Goal: Information Seeking & Learning: Find specific fact

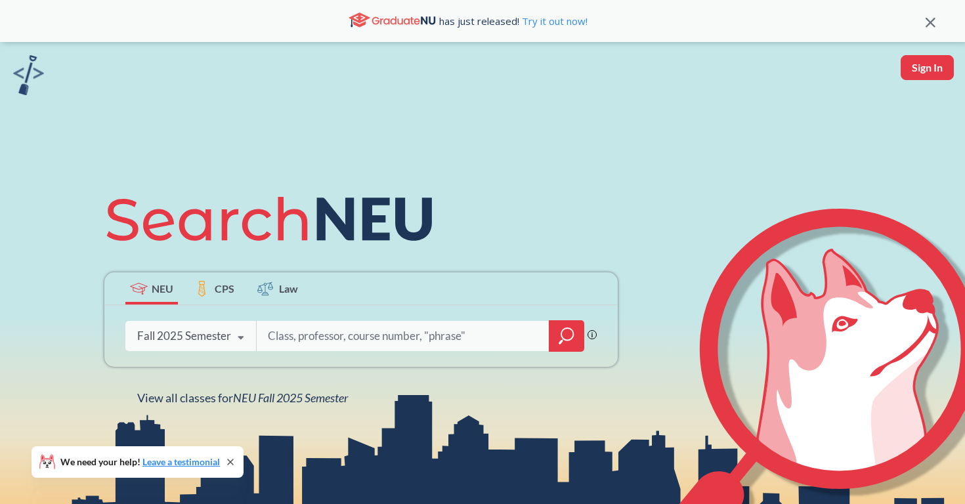
click at [185, 343] on div "Fall 2025 Semester" at bounding box center [184, 336] width 94 height 14
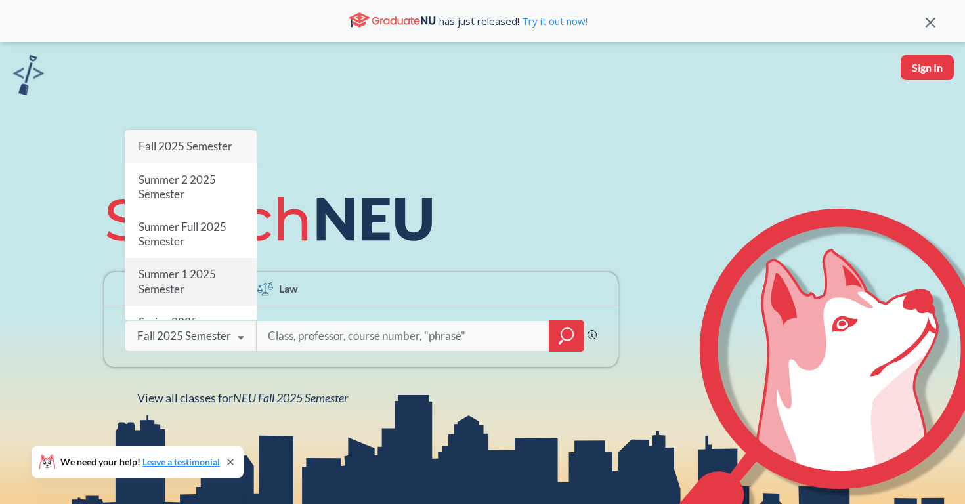
click at [226, 274] on div "Summer 1 2025 Semester" at bounding box center [191, 282] width 132 height 47
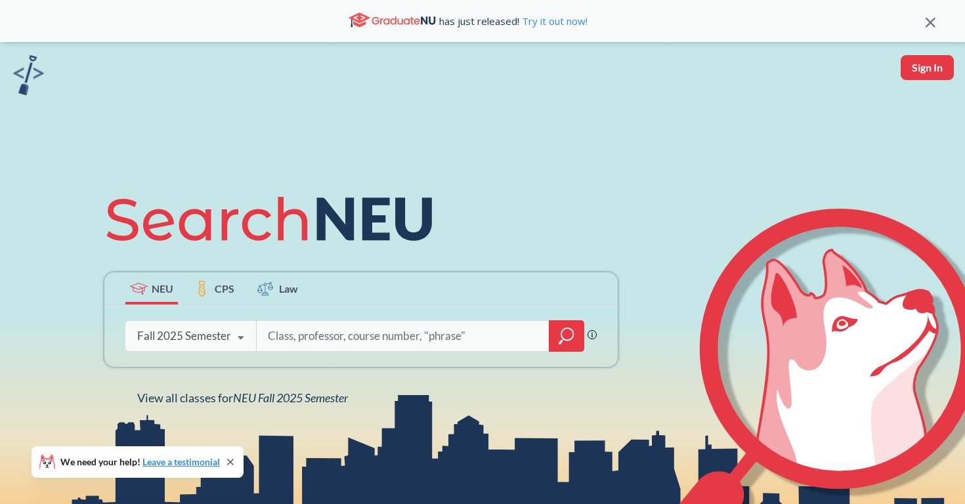
click at [319, 339] on input "search" at bounding box center [403, 336] width 273 height 28
type input "spns"
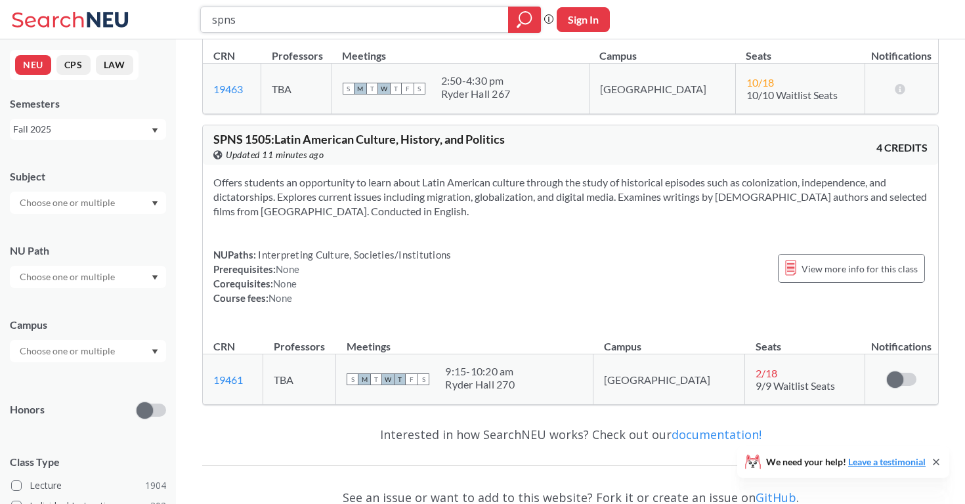
scroll to position [3449, 0]
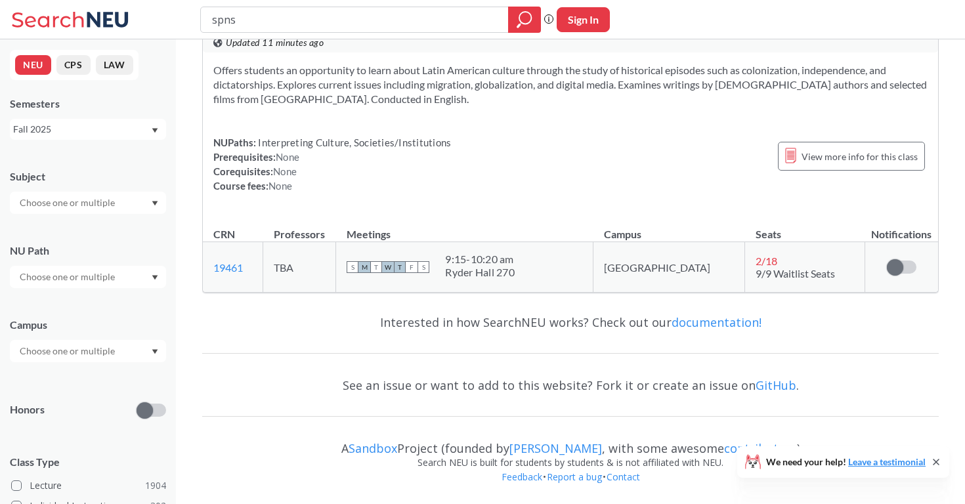
click at [91, 135] on div "Fall 2025" at bounding box center [81, 129] width 137 height 14
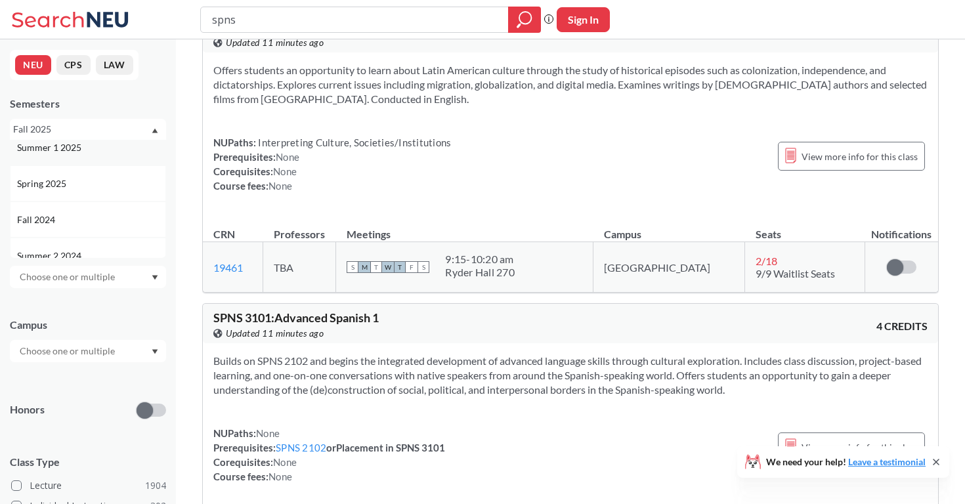
click at [83, 158] on div "Summer 1 2025" at bounding box center [88, 147] width 156 height 36
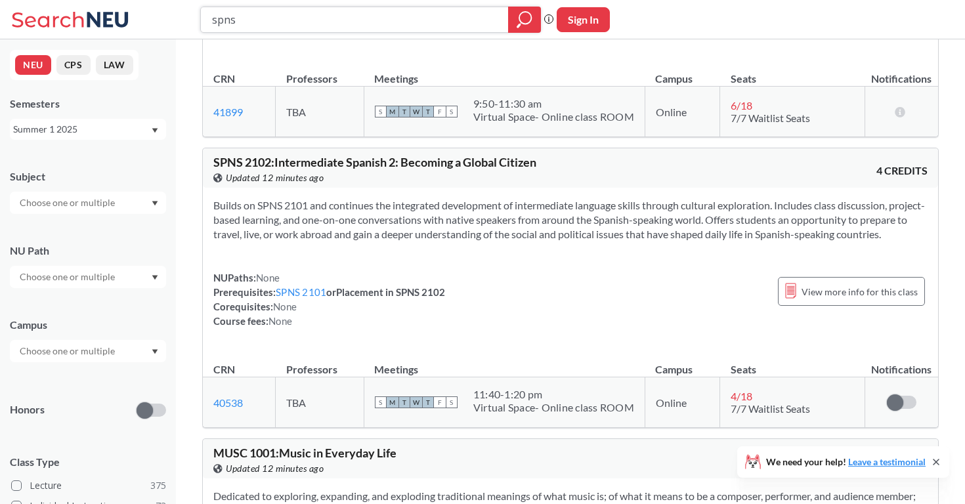
scroll to position [230, 0]
type input "spns3401"
click at [80, 135] on div "Summer 1 2025" at bounding box center [81, 129] width 137 height 14
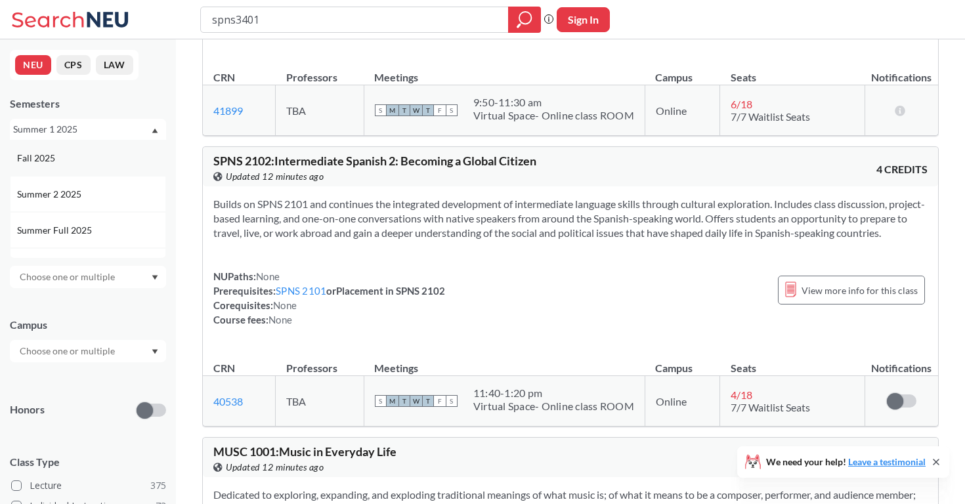
click at [87, 158] on div "Fall 2025" at bounding box center [91, 158] width 148 height 14
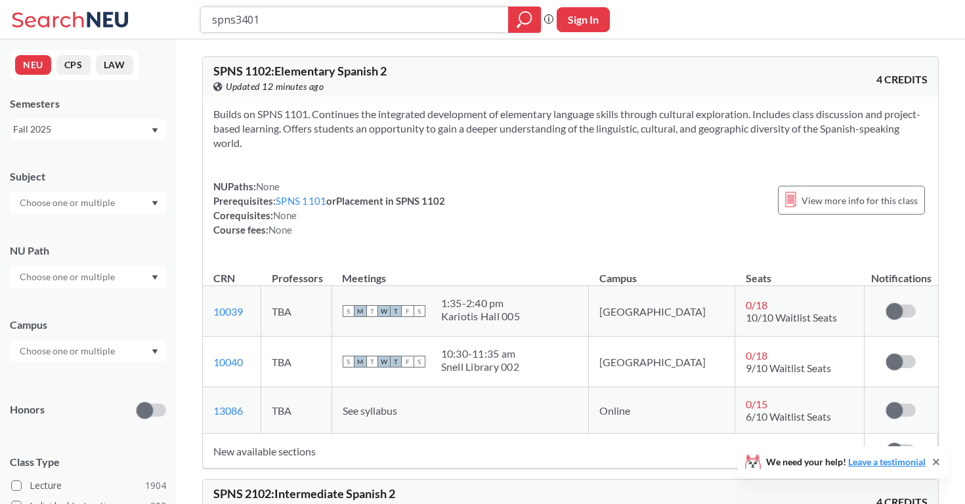
click at [296, 27] on input "spns3401" at bounding box center [355, 20] width 288 height 22
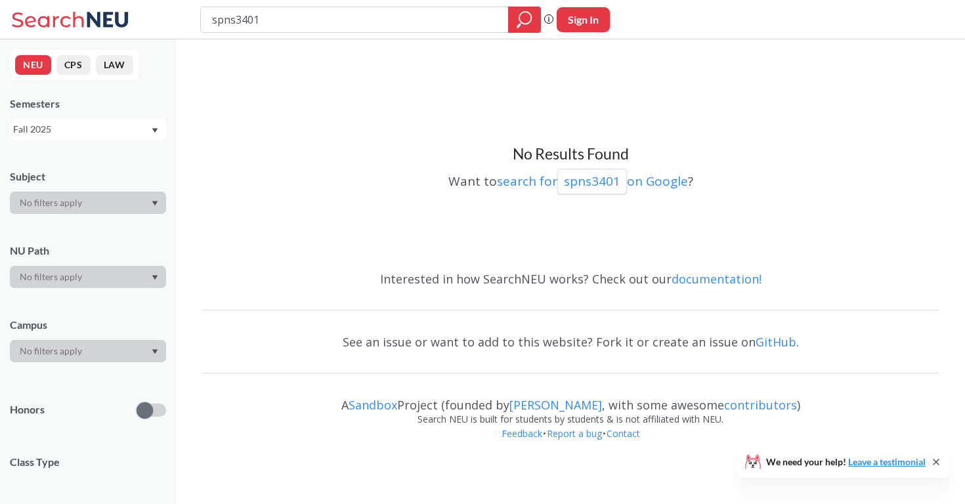
click at [115, 144] on div "NEU CPS LAW Semesters Fall 2025 Subject NU Path Campus Honors Class Type Course…" at bounding box center [88, 271] width 176 height 465
click at [111, 135] on div "Fall 2025" at bounding box center [81, 129] width 137 height 14
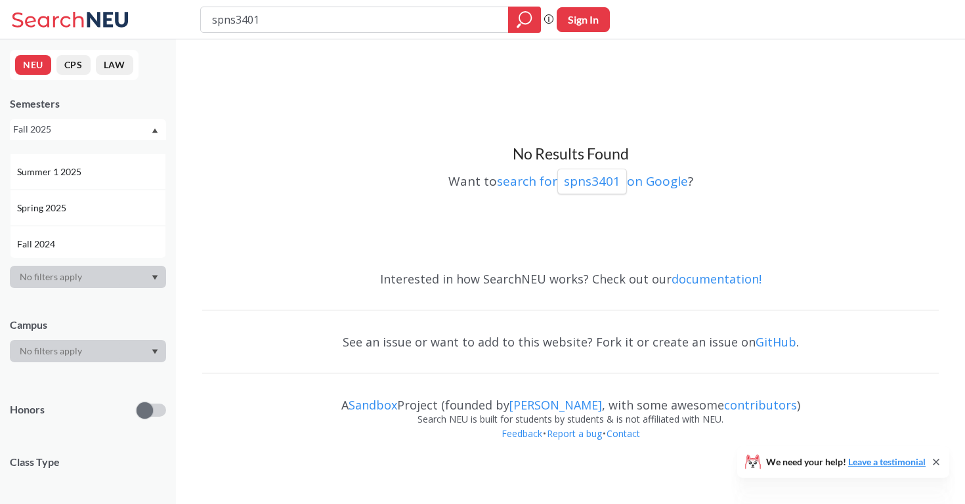
scroll to position [99, 0]
click at [91, 209] on div "Spring 2025" at bounding box center [91, 203] width 148 height 14
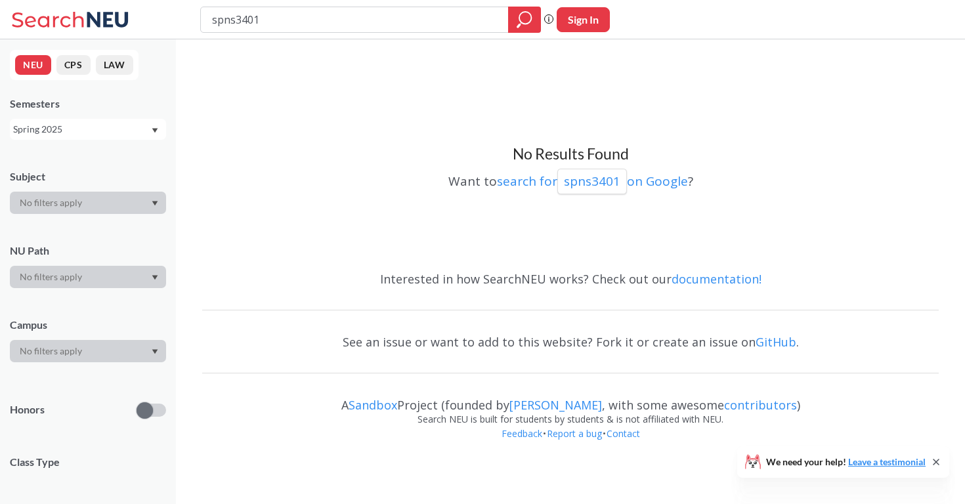
click at [95, 131] on div "Spring 2025" at bounding box center [81, 129] width 137 height 14
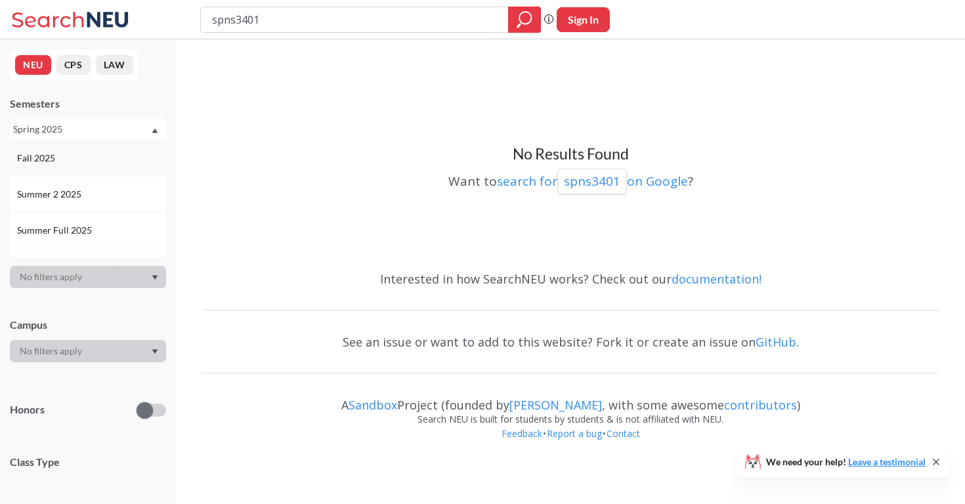
click at [95, 152] on div "Fall 2025" at bounding box center [91, 158] width 148 height 14
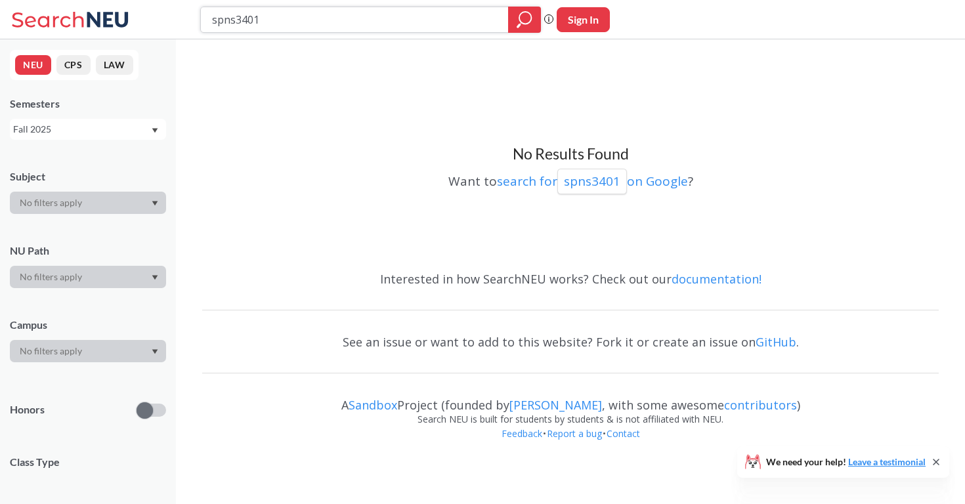
click at [257, 25] on input "spns3401" at bounding box center [355, 20] width 288 height 22
type input "spns"
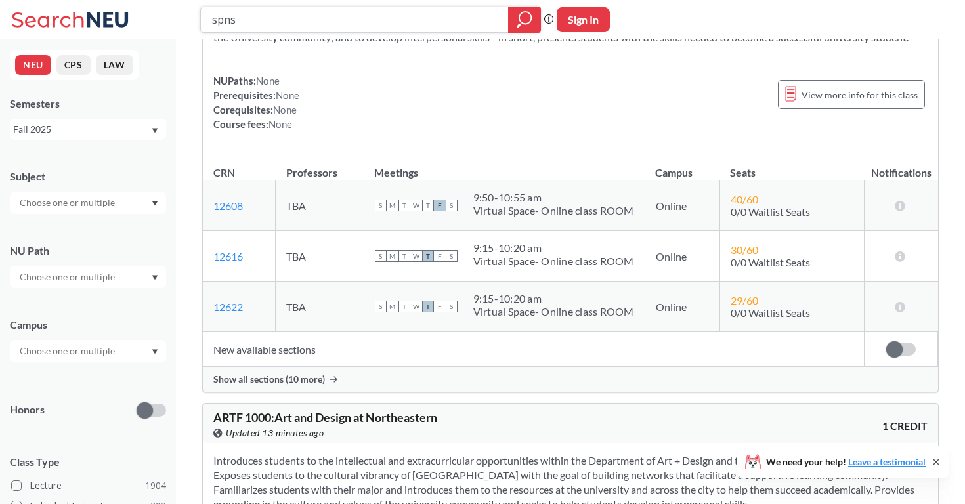
scroll to position [10274, 0]
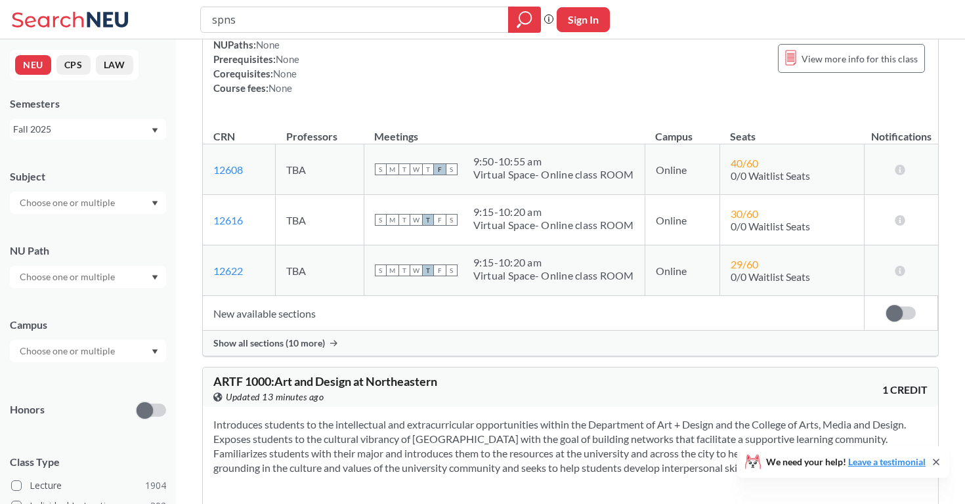
click at [75, 125] on div "Fall 2025" at bounding box center [81, 129] width 137 height 14
drag, startPoint x: 78, startPoint y: 202, endPoint x: 81, endPoint y: 228, distance: 26.5
click at [81, 229] on div "Fall 2025 Summer 2 2025 Summer Full 2025 Summer 1 2025 Spring 2025 Fall 2024 Su…" at bounding box center [88, 199] width 156 height 118
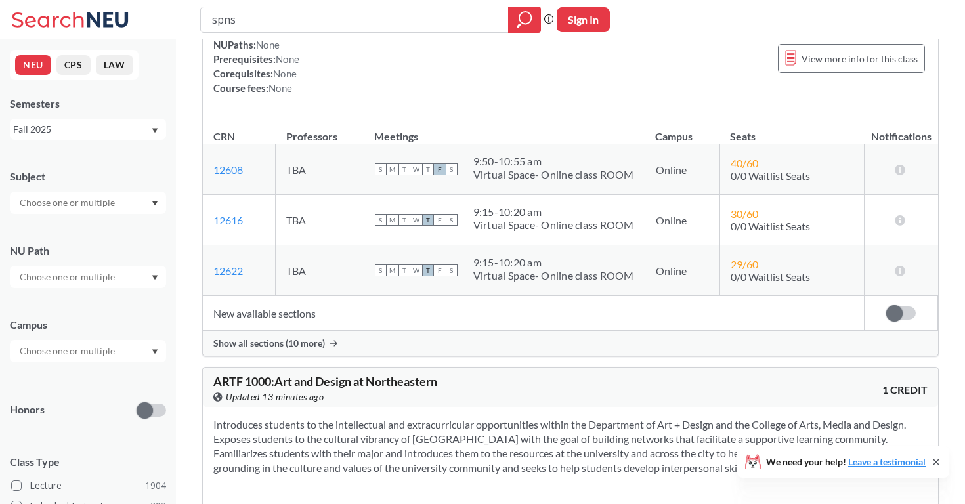
click at [81, 228] on div "Subject NU Path Campus Honors Class Type Lecture 1904 Individual Instruction 30…" at bounding box center [88, 453] width 156 height 595
click at [97, 132] on div "Fall 2025" at bounding box center [81, 129] width 137 height 14
click at [79, 171] on div "Spring 2025" at bounding box center [88, 158] width 156 height 36
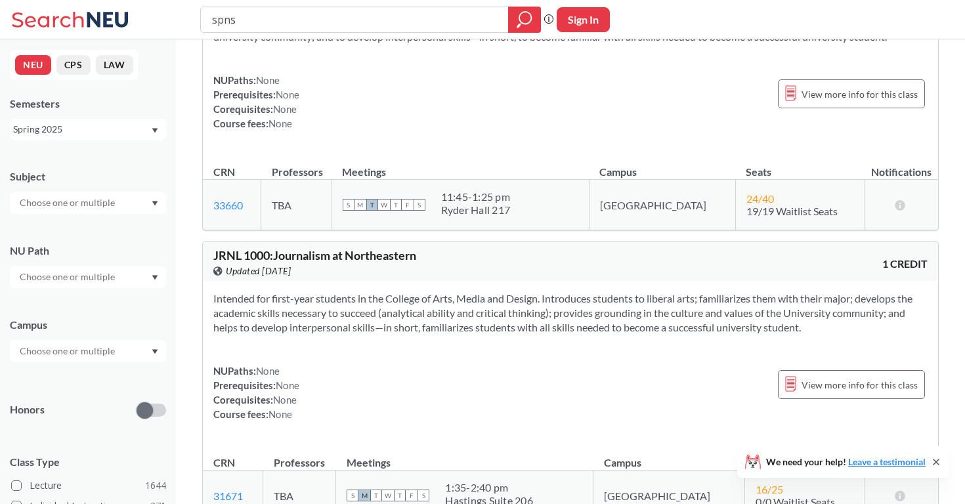
scroll to position [4909, 0]
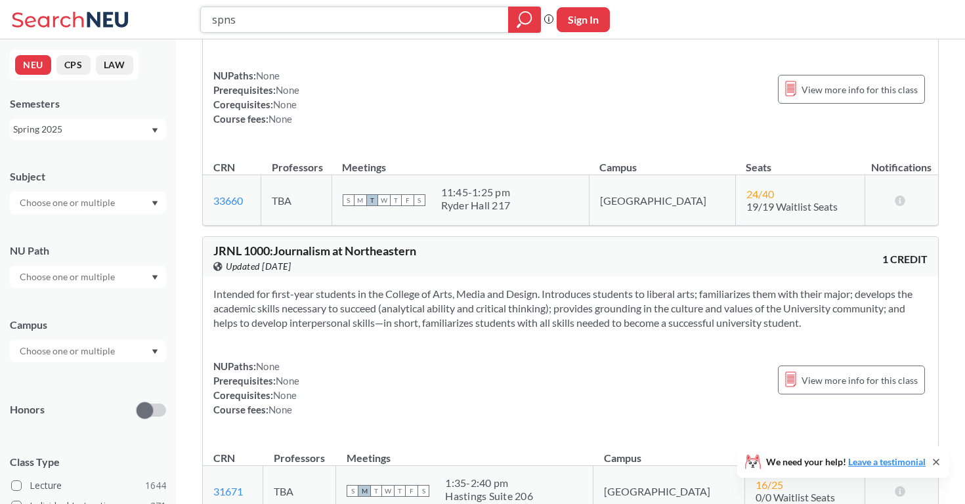
click at [385, 27] on input "spns" at bounding box center [355, 20] width 288 height 22
type input "phth5120"
click at [117, 121] on div "Spring 2025" at bounding box center [88, 129] width 156 height 21
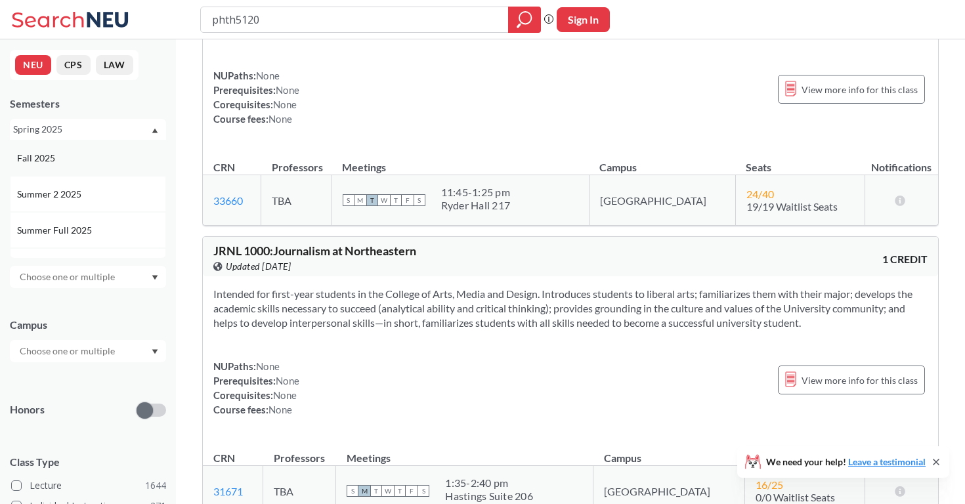
click at [113, 156] on div "Fall 2025" at bounding box center [91, 158] width 148 height 14
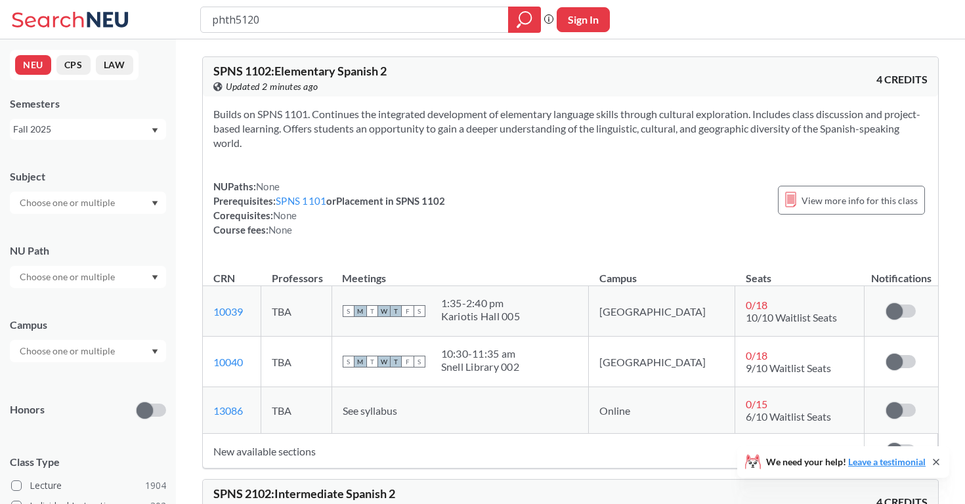
click at [124, 132] on div "Fall 2025" at bounding box center [81, 129] width 137 height 14
click at [110, 191] on div "Summer 2 2025" at bounding box center [91, 190] width 148 height 14
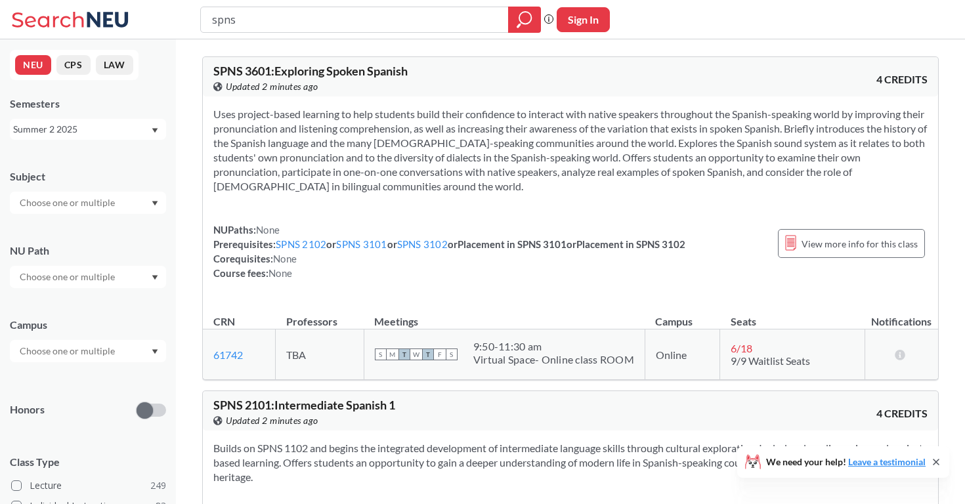
click at [289, 24] on input "spns" at bounding box center [355, 20] width 288 height 22
click at [288, 24] on input "spns" at bounding box center [355, 20] width 288 height 22
type input "o"
type input "phth5120"
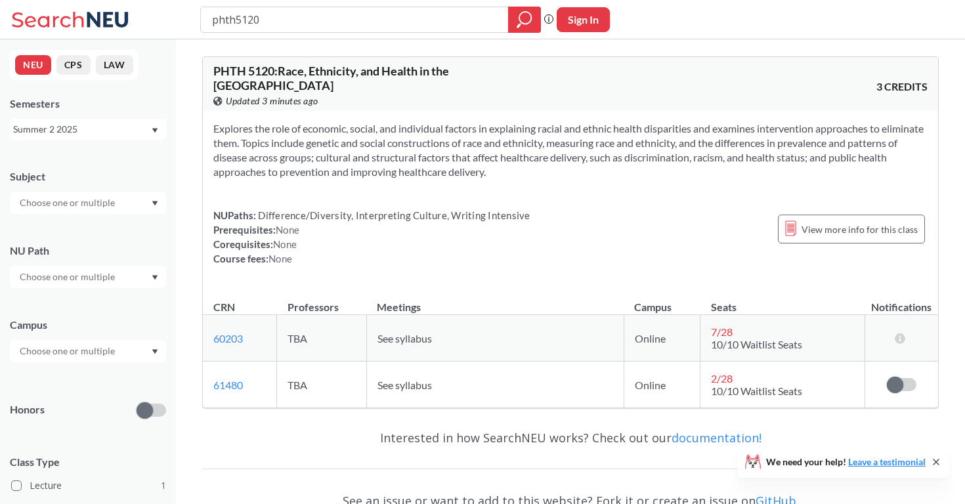
click at [106, 119] on div "Summer 2 2025" at bounding box center [88, 129] width 156 height 21
click at [101, 156] on div "Fall 2025" at bounding box center [91, 158] width 148 height 14
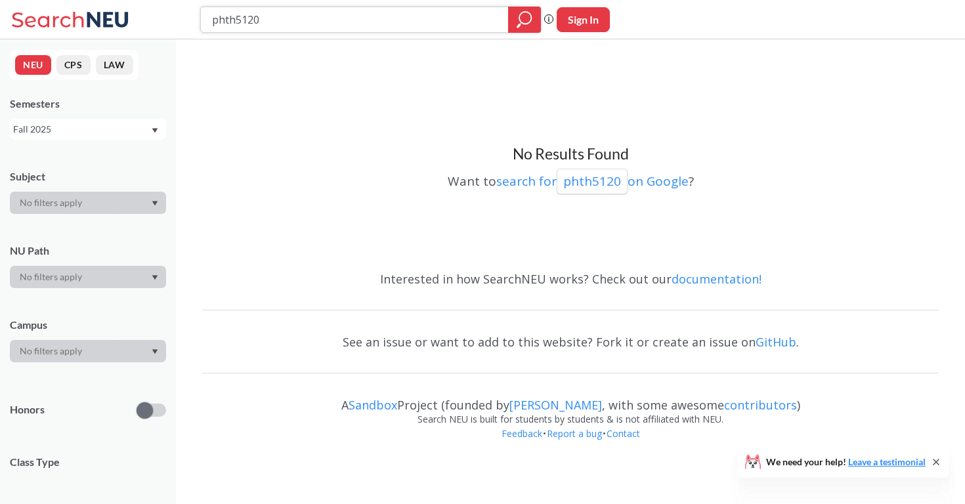
drag, startPoint x: 270, startPoint y: 23, endPoint x: 236, endPoint y: 19, distance: 33.7
click at [236, 20] on input "phth5120" at bounding box center [355, 20] width 288 height 22
type input "phth6204"
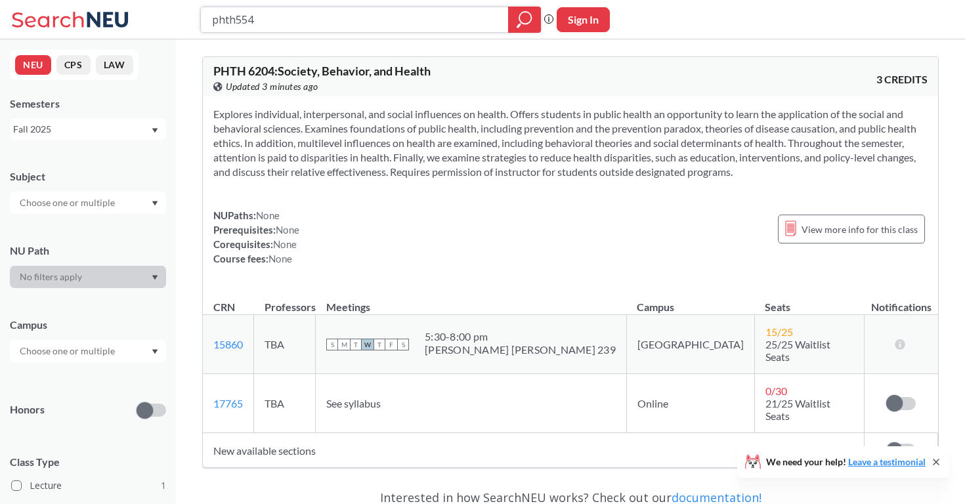
type input "phth5540"
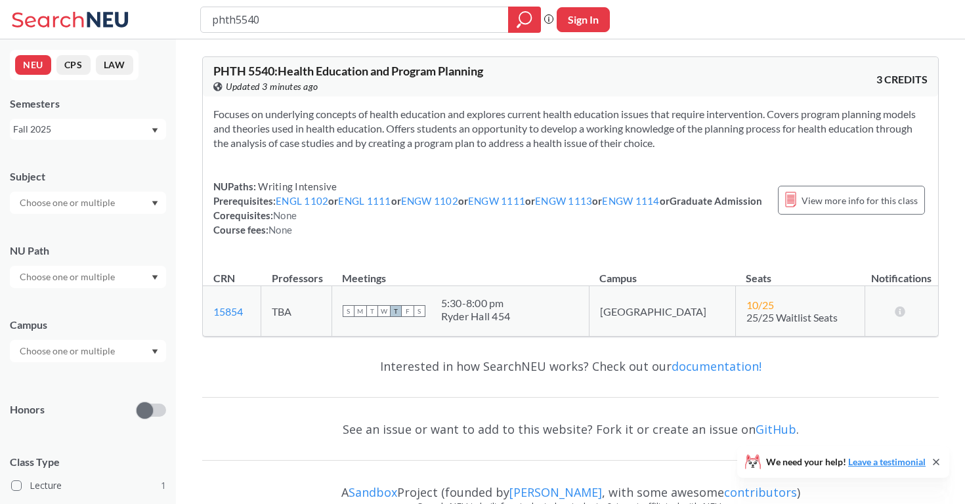
click at [135, 124] on div "Fall 2025" at bounding box center [81, 129] width 137 height 14
click at [101, 241] on div "Spring 2025" at bounding box center [91, 246] width 148 height 14
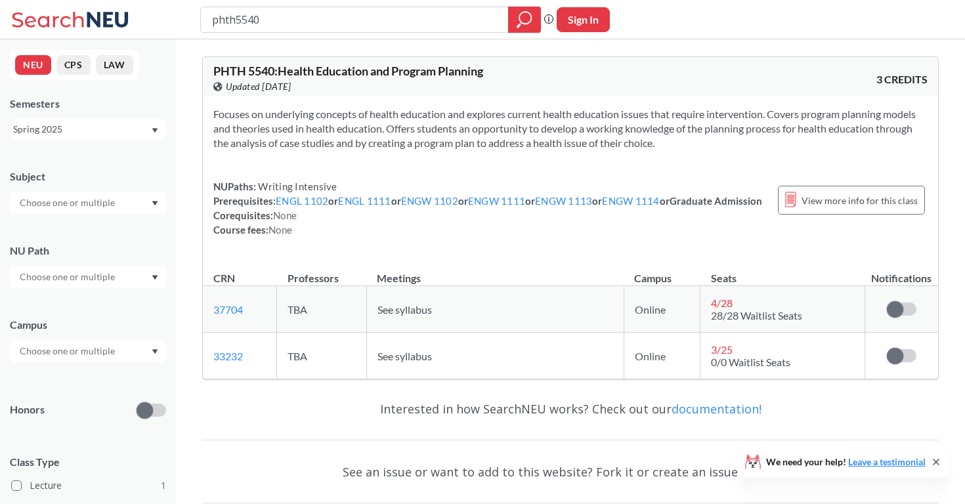
click at [116, 129] on div "Spring 2025" at bounding box center [81, 129] width 137 height 14
click at [106, 160] on div "Fall 2025" at bounding box center [91, 158] width 148 height 14
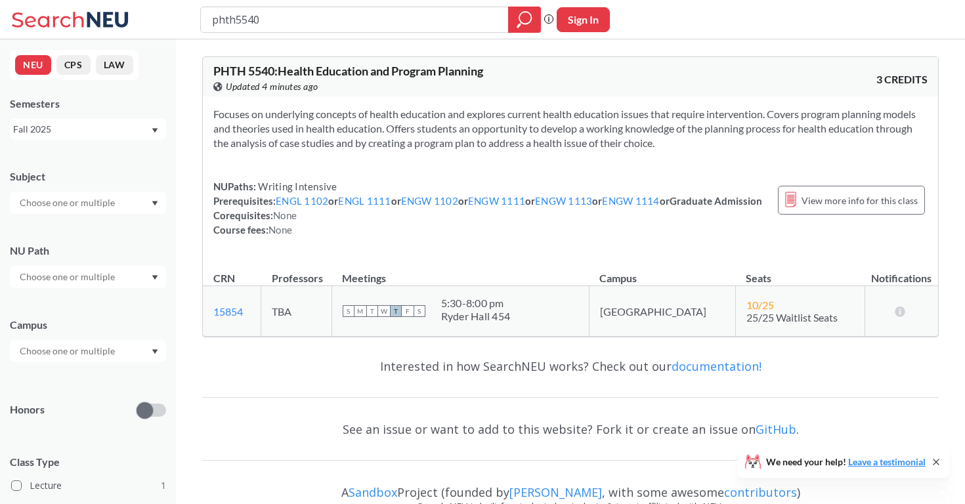
click at [270, 30] on div "phth5540" at bounding box center [370, 20] width 341 height 26
click at [268, 20] on input "phth5540" at bounding box center [355, 20] width 288 height 22
type input "phth6200"
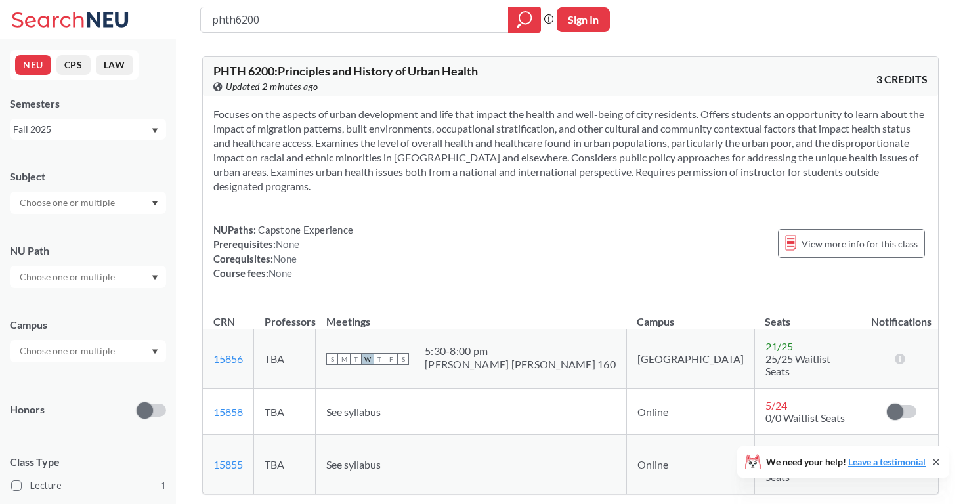
click at [112, 133] on div "Fall 2025" at bounding box center [81, 129] width 137 height 14
click at [100, 188] on div "Summer 2 2025" at bounding box center [91, 194] width 148 height 14
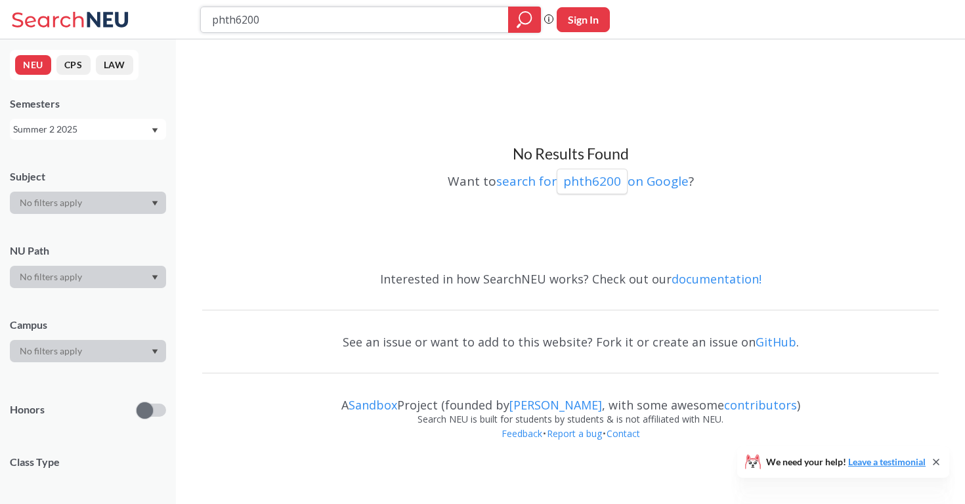
click at [274, 22] on input "phth6200" at bounding box center [355, 20] width 288 height 22
type input "phth5540"
type input "phth5212"
click at [292, 26] on input "phth5212" at bounding box center [355, 20] width 288 height 22
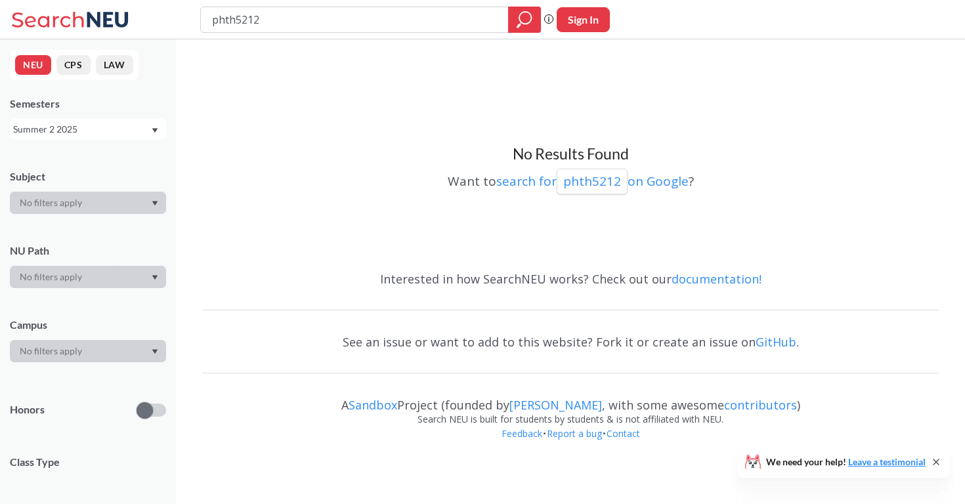
click at [119, 129] on div "Summer 2 2025" at bounding box center [81, 129] width 137 height 14
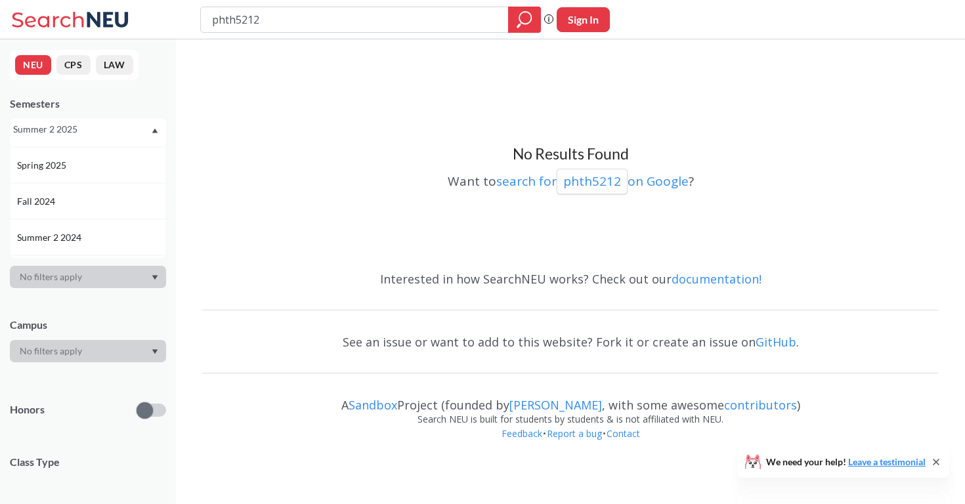
scroll to position [142, 0]
click at [111, 167] on div "Spring 2025" at bounding box center [91, 161] width 148 height 14
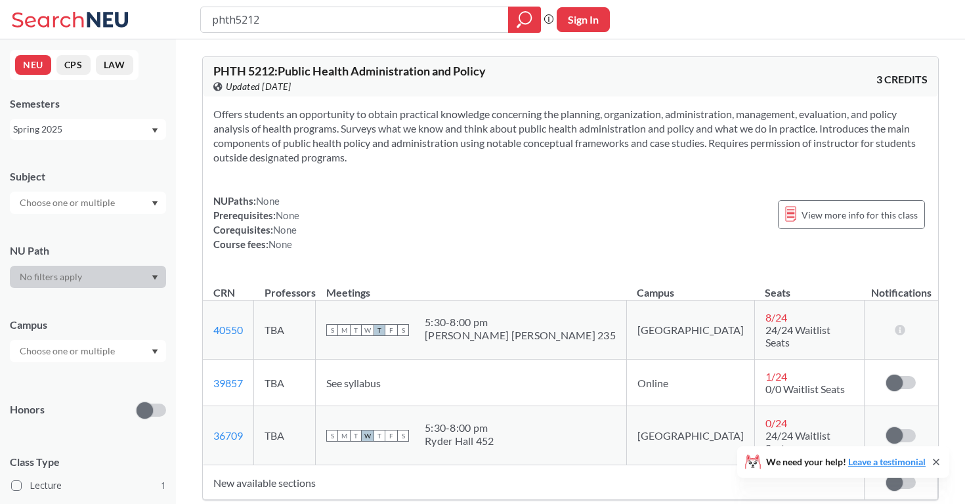
click at [296, 21] on input "phth5212" at bounding box center [355, 20] width 288 height 22
type input "phth5540"
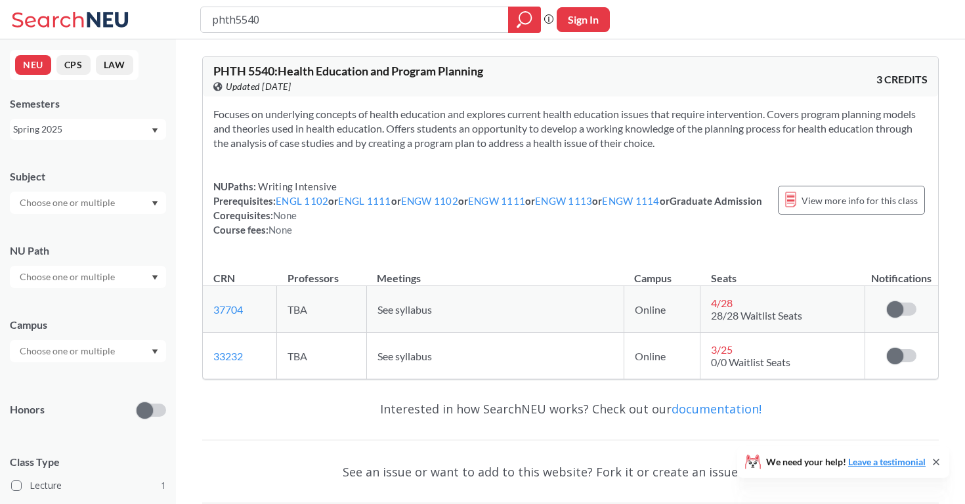
click at [85, 129] on div "Spring 2025" at bounding box center [81, 129] width 137 height 14
click at [91, 178] on div "Summer 1 2025" at bounding box center [91, 175] width 148 height 14
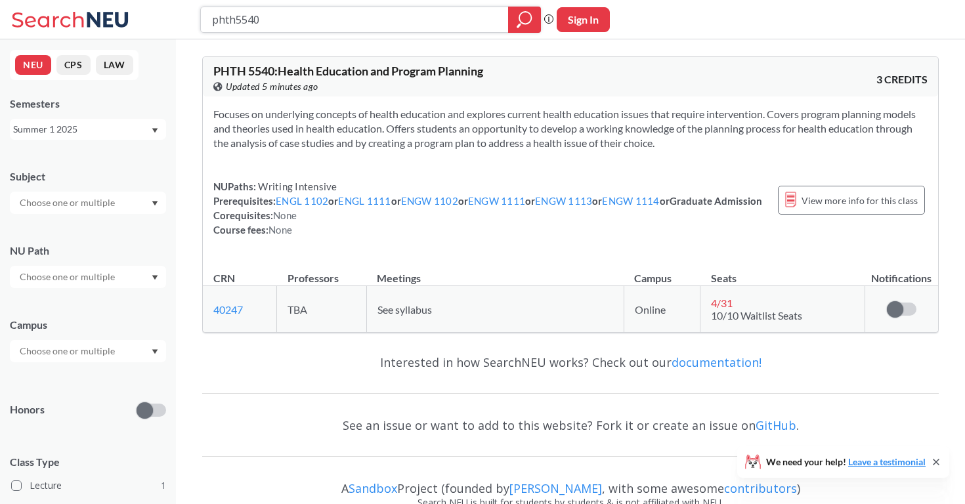
click at [345, 24] on input "phth5540" at bounding box center [355, 20] width 288 height 22
paste input "Urban community health assessment"
type input "Urban community health assessment"
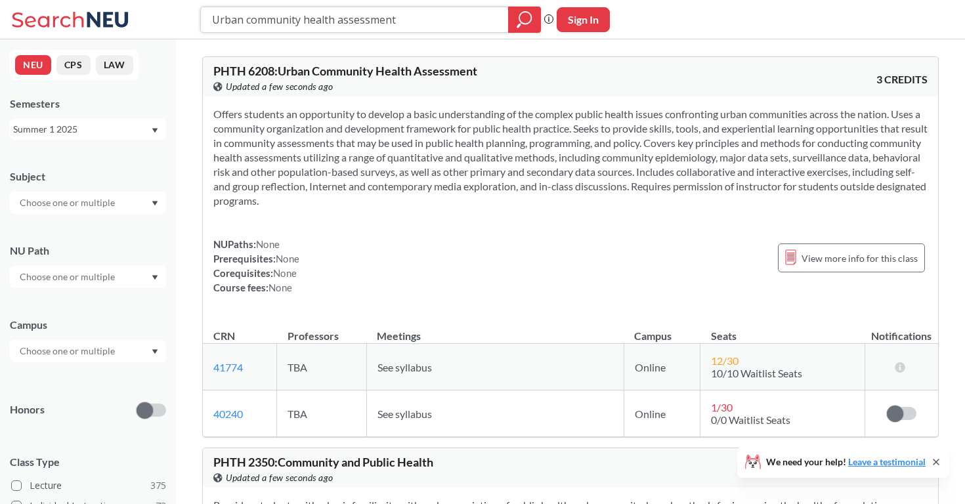
click at [412, 21] on input "Urban community health assessment" at bounding box center [355, 20] width 288 height 22
paste input "Strategic Management and Leadership in Healthcare"
type input "Strategic Management and Leadership in Healthcare"
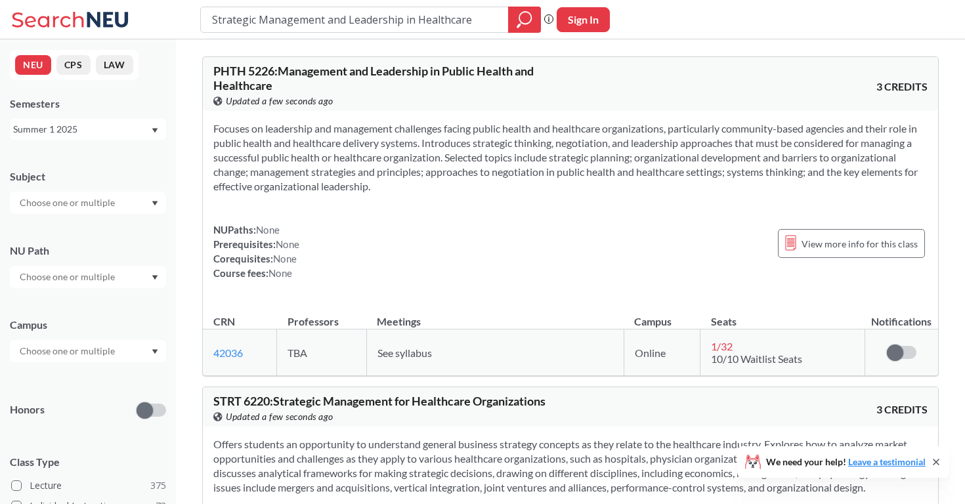
click at [153, 127] on div "Summer 1 2025" at bounding box center [88, 129] width 156 height 21
click at [131, 154] on div "Fall 2025" at bounding box center [91, 158] width 148 height 14
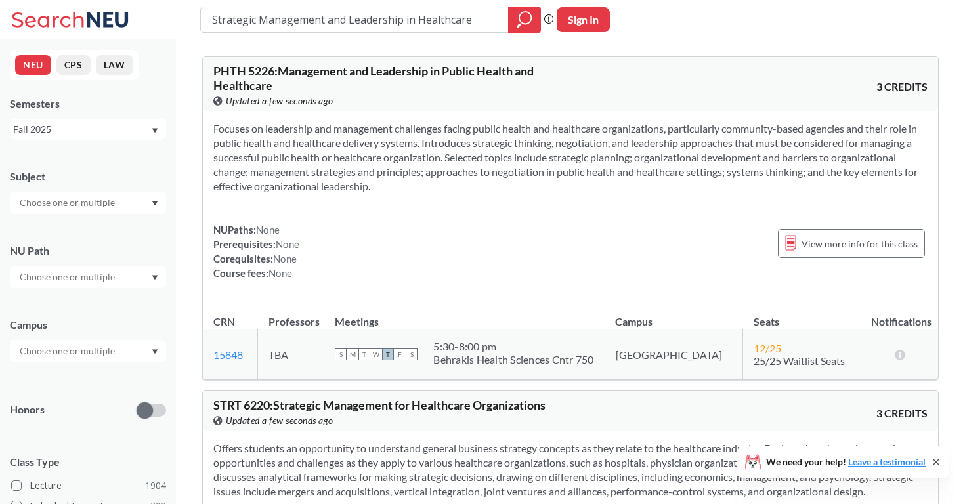
click at [368, 21] on input "Strategic Management and Leadership in Healthcare" at bounding box center [355, 20] width 288 height 22
type input "Biostatistics"
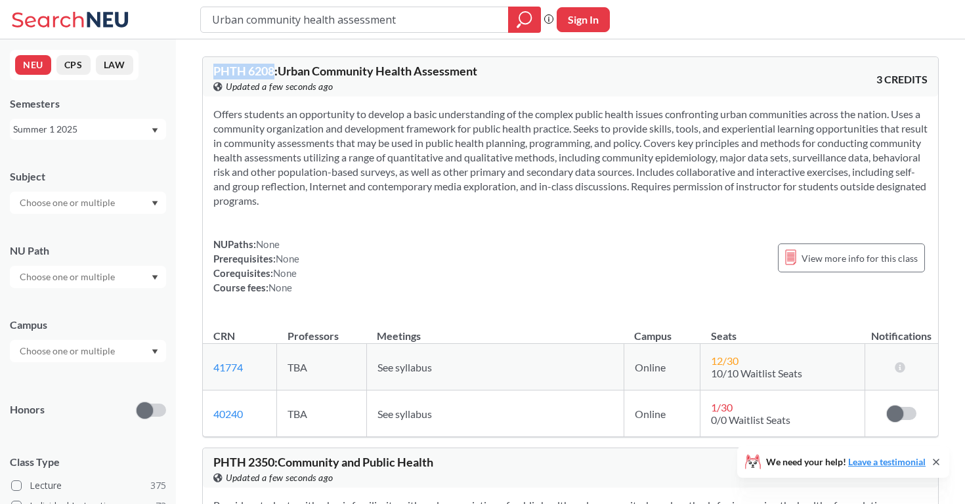
drag, startPoint x: 214, startPoint y: 70, endPoint x: 275, endPoint y: 72, distance: 61.1
click at [275, 72] on span "PHTH 6208 : Urban Community Health Assessment" at bounding box center [345, 71] width 264 height 14
copy span "PHTH 6208"
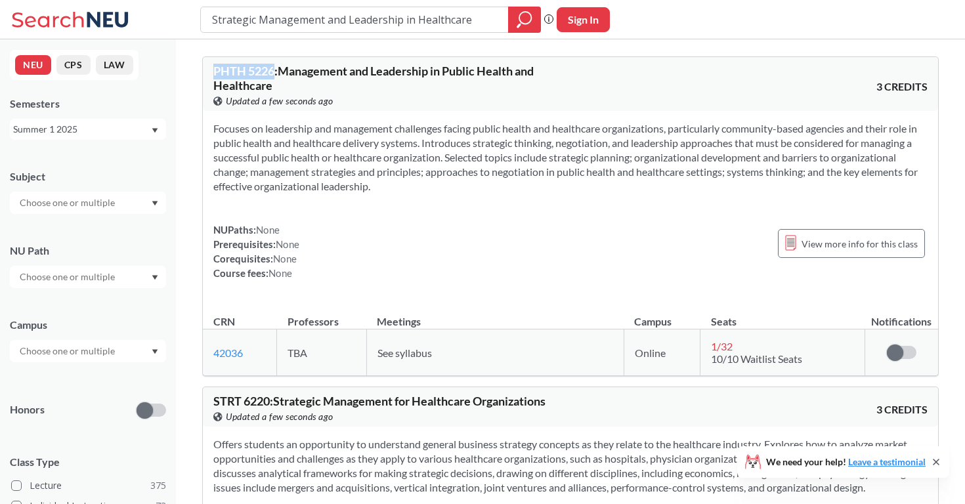
drag, startPoint x: 211, startPoint y: 66, endPoint x: 272, endPoint y: 70, distance: 61.8
click at [274, 71] on div "PHTH 5226 : Management and Leadership in Public Health and Healthcare View this…" at bounding box center [570, 84] width 735 height 54
copy span "PHTH 5226"
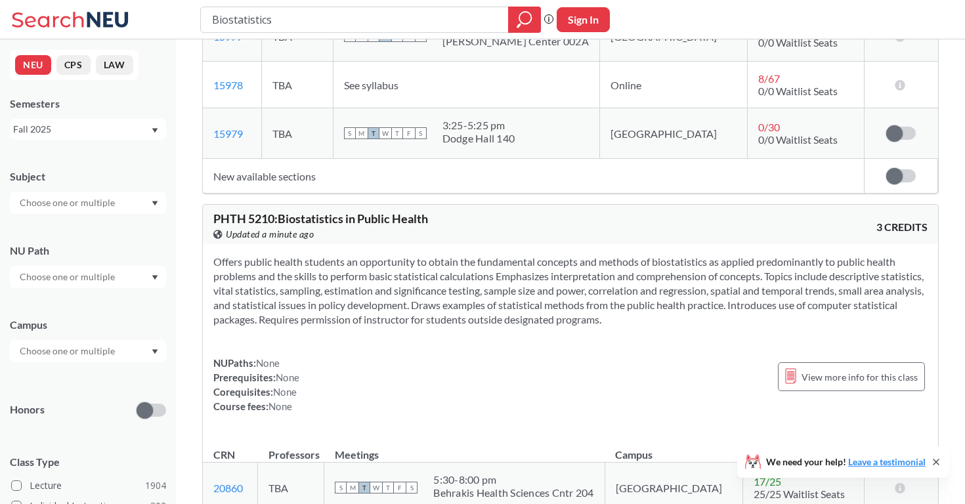
scroll to position [859, 0]
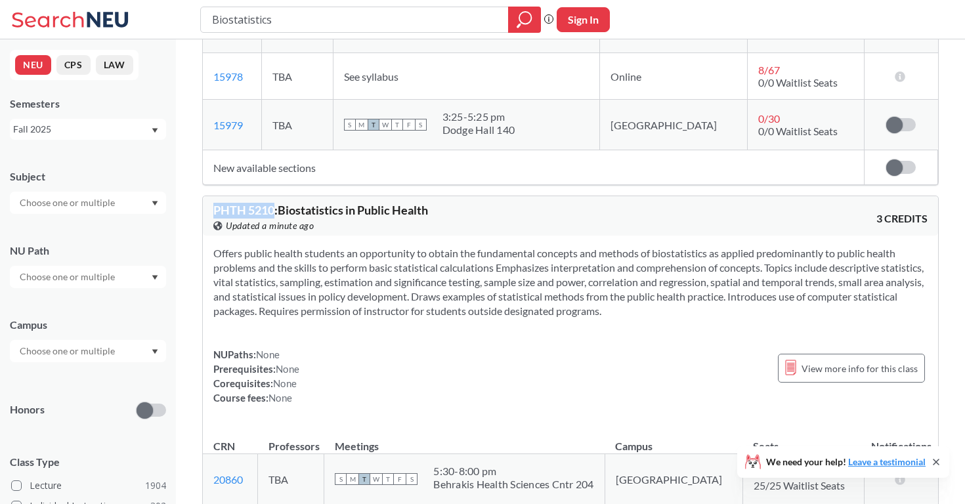
drag, startPoint x: 214, startPoint y: 201, endPoint x: 273, endPoint y: 206, distance: 59.3
click at [274, 206] on span "PHTH 5210 : Biostatistics in Public Health" at bounding box center [320, 210] width 215 height 14
copy span "PHTH 5210"
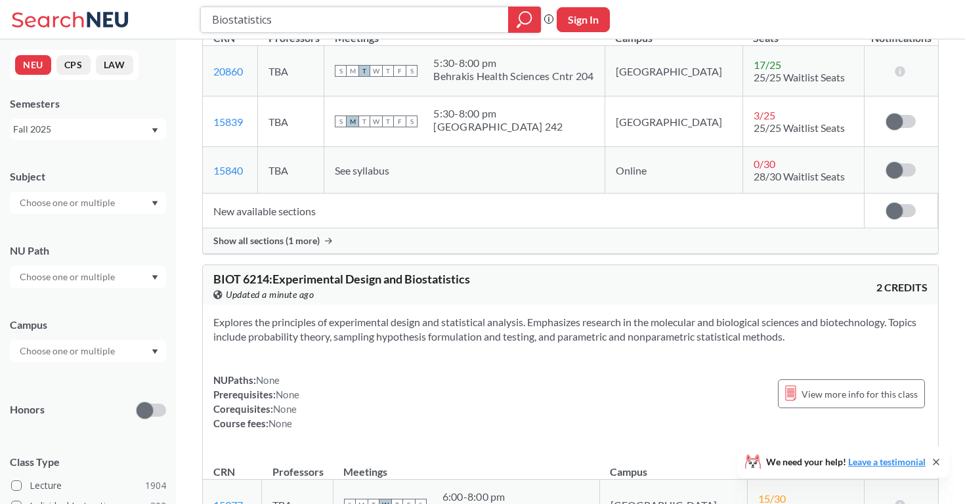
click at [288, 22] on input "Biostatistics" at bounding box center [355, 20] width 288 height 22
paste input "Health advocacy"
type input "Health advocacy"
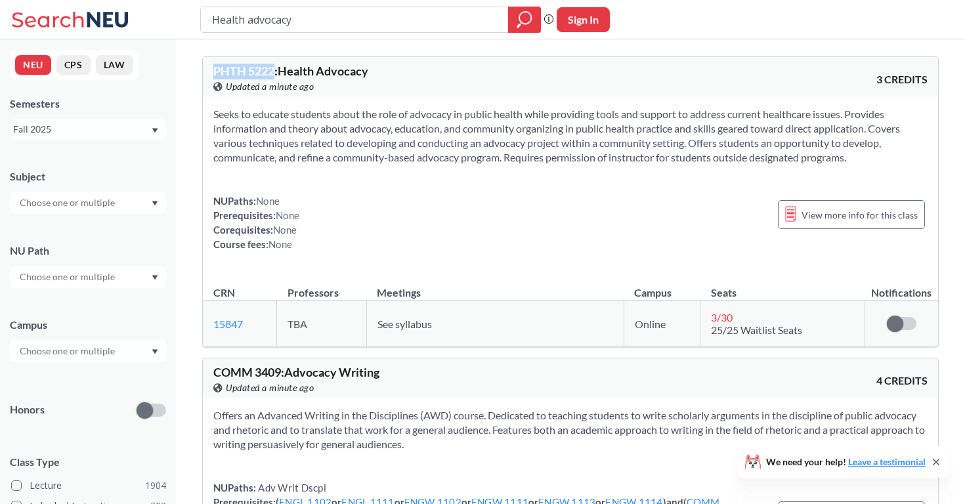
drag, startPoint x: 213, startPoint y: 70, endPoint x: 274, endPoint y: 71, distance: 61.1
click at [274, 71] on span "PHTH 5222 : Health Advocacy" at bounding box center [290, 71] width 155 height 14
copy span "PHTH 5222"
click at [300, 27] on input "Health advocacy" at bounding box center [355, 20] width 288 height 22
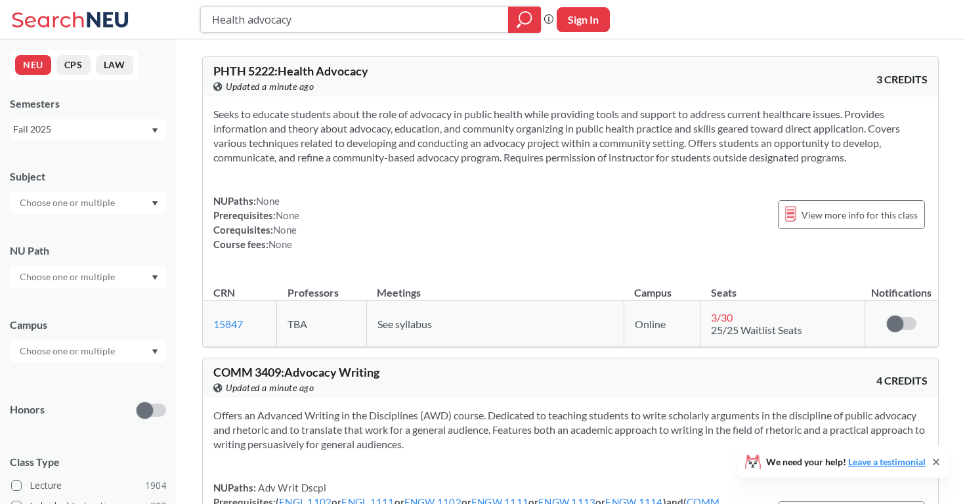
click at [300, 27] on input "Health advocacy" at bounding box center [355, 20] width 288 height 22
paste input "Environmental health"
type input "Environmental health"
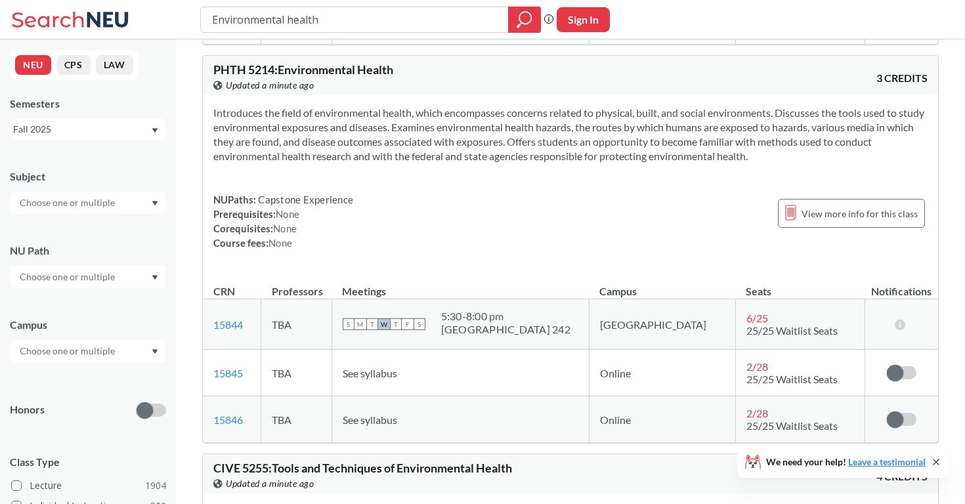
scroll to position [307, 0]
drag, startPoint x: 213, startPoint y: 72, endPoint x: 276, endPoint y: 75, distance: 63.1
click at [276, 75] on span "PHTH 5214 : Environmental Health" at bounding box center [303, 69] width 180 height 14
copy span "PHTH 5214"
click at [333, 21] on input "Environmental health" at bounding box center [355, 20] width 288 height 22
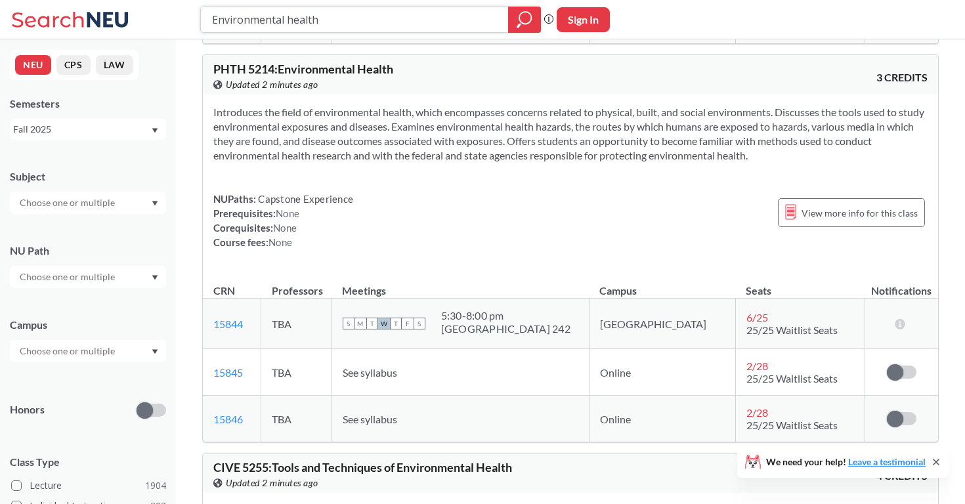
click at [333, 21] on input "Environmental health" at bounding box center [355, 20] width 288 height 22
click at [138, 135] on div "Fall 2025" at bounding box center [81, 129] width 137 height 14
click at [106, 185] on div "Spring 2025" at bounding box center [88, 197] width 156 height 36
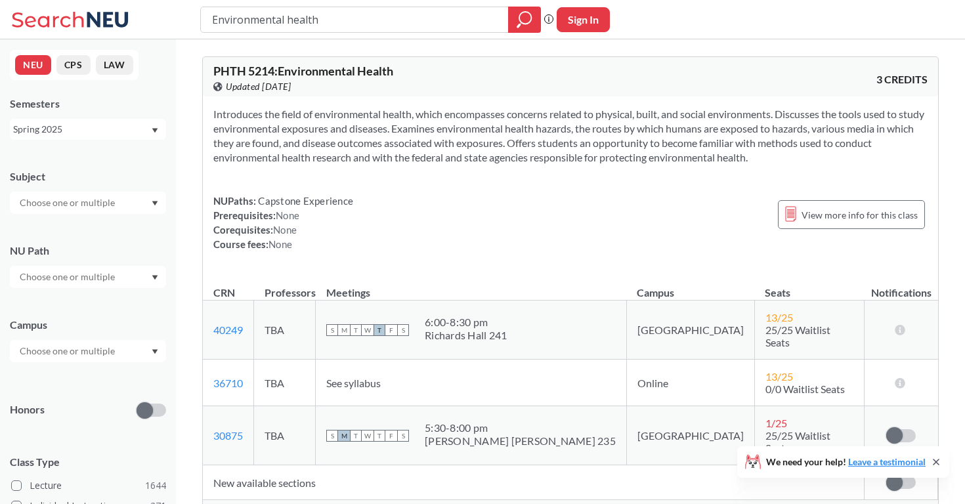
click at [293, 25] on input "Environmental health" at bounding box center [355, 20] width 288 height 22
type input "introduction to epi"
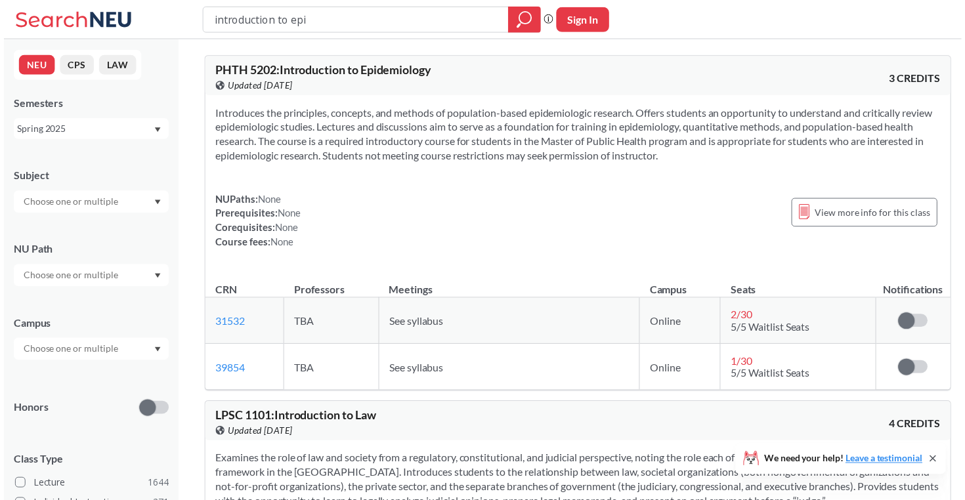
scroll to position [2, 0]
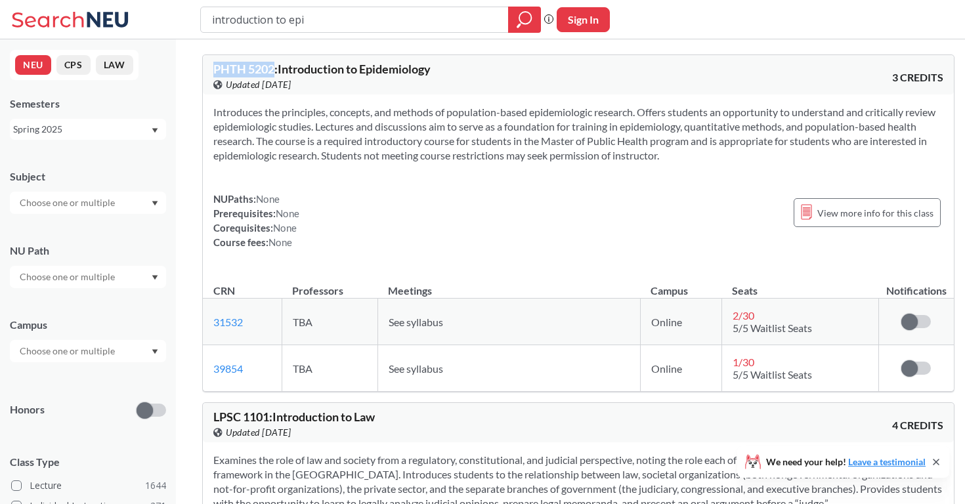
drag, startPoint x: 215, startPoint y: 69, endPoint x: 272, endPoint y: 72, distance: 57.9
click at [272, 72] on span "PHTH 5202 : Introduction to Epidemiology" at bounding box center [321, 69] width 217 height 14
copy span "PHTH 5202"
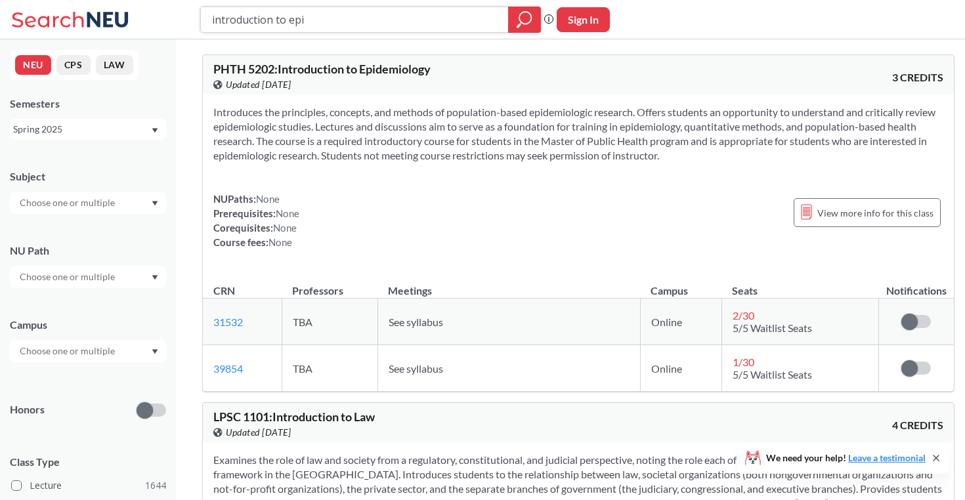
click at [339, 30] on input "introduction to epi" at bounding box center [355, 20] width 288 height 22
click at [333, 27] on input "introduction to epi" at bounding box center [355, 20] width 288 height 22
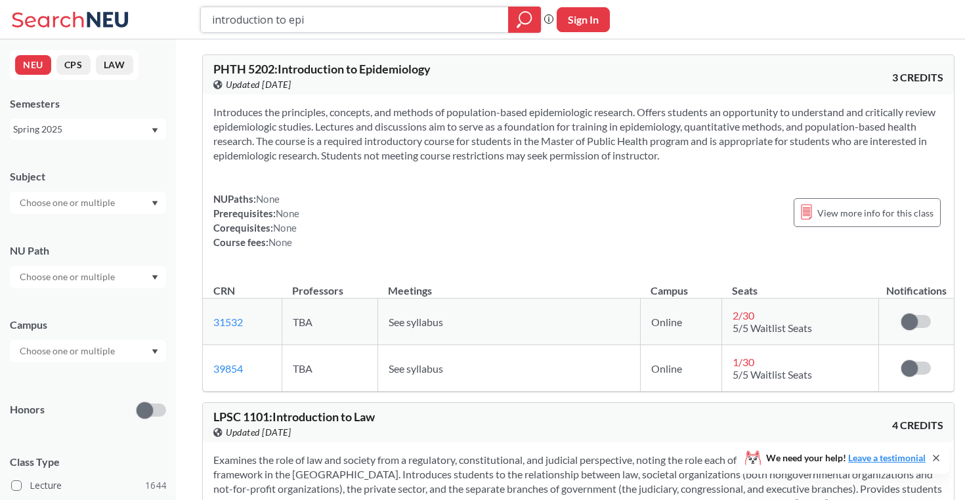
paste input "Public Health Nutrition"
type input "Public Health Nutrition"
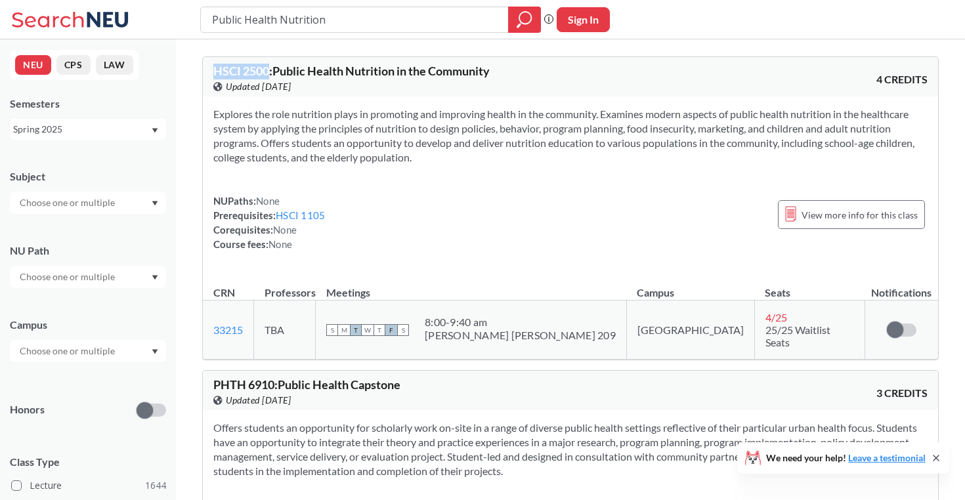
drag, startPoint x: 213, startPoint y: 68, endPoint x: 270, endPoint y: 74, distance: 57.4
click at [270, 74] on span "HSCI 2500 : Public Health Nutrition in the Community" at bounding box center [351, 71] width 276 height 14
copy span "HSCI 2500"
